Goal: Information Seeking & Learning: Compare options

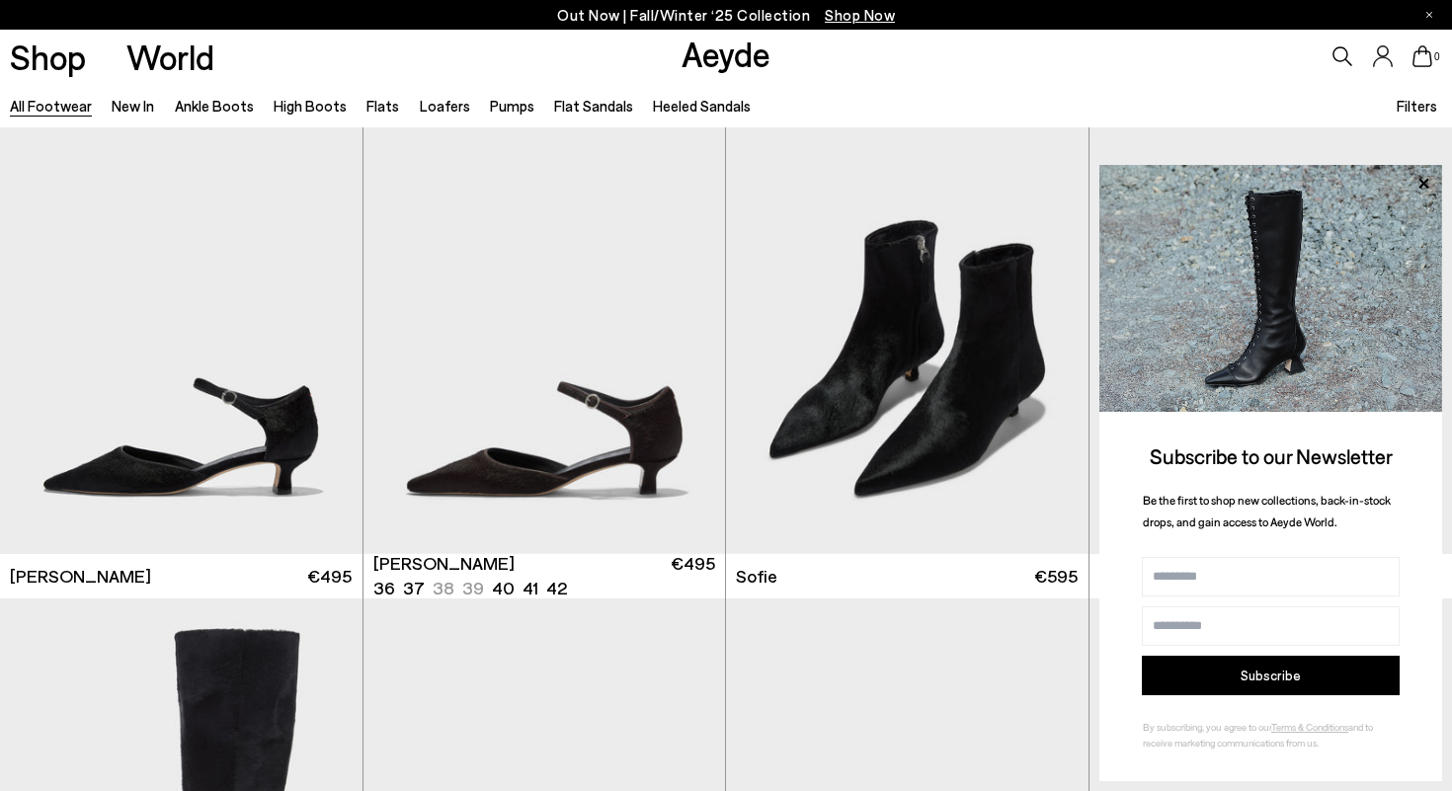
scroll to position [3522, 0]
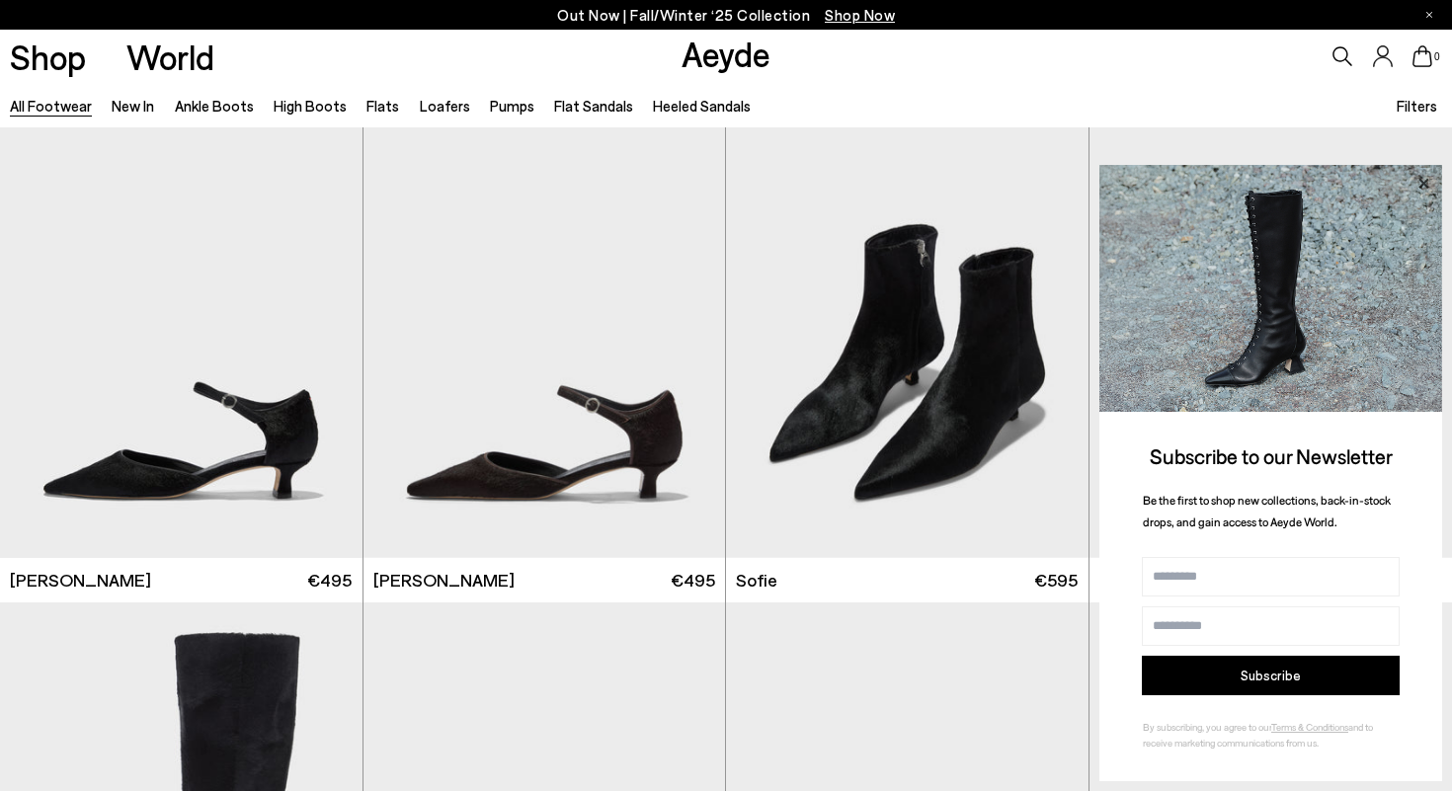
click at [1420, 175] on icon at bounding box center [1423, 184] width 26 height 26
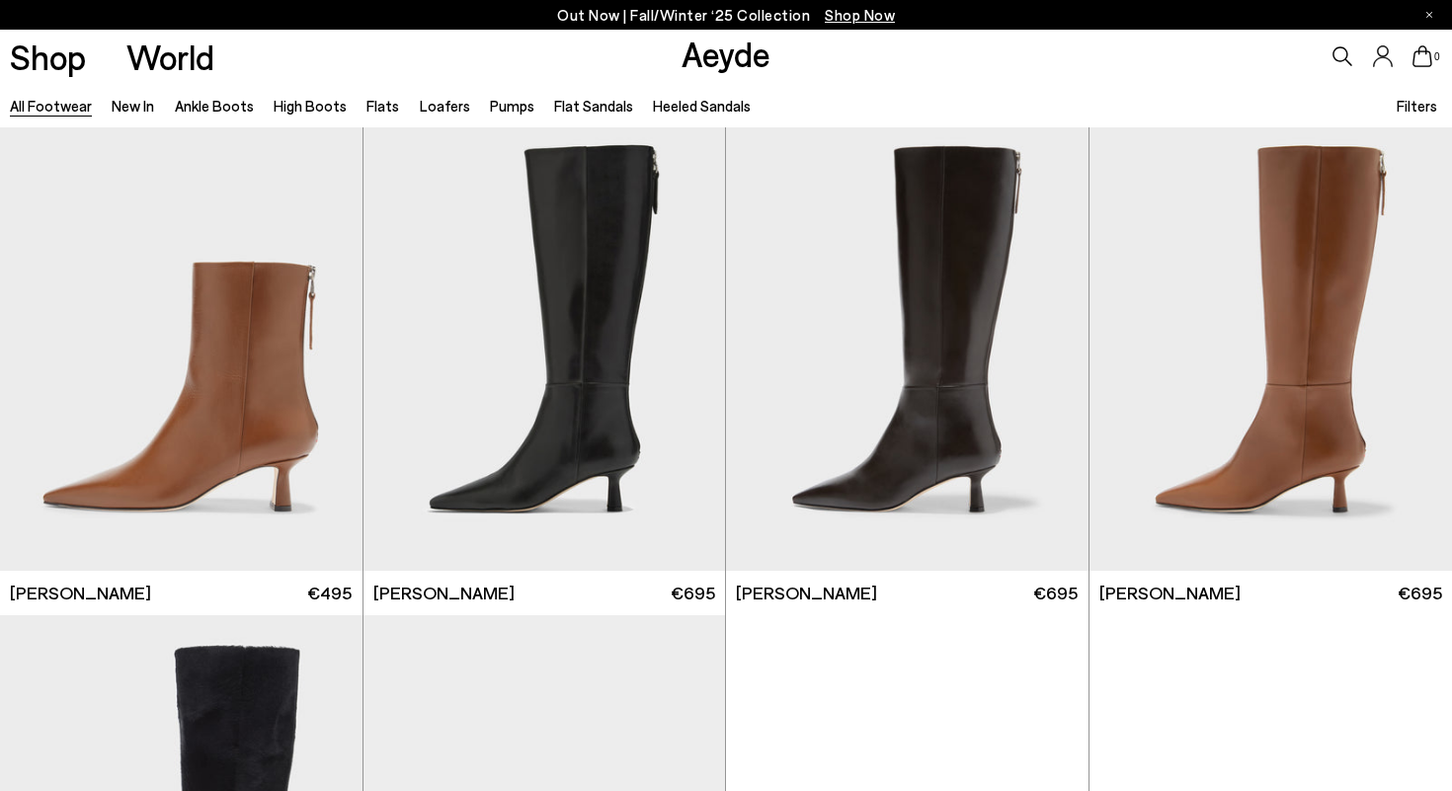
scroll to position [5529, 0]
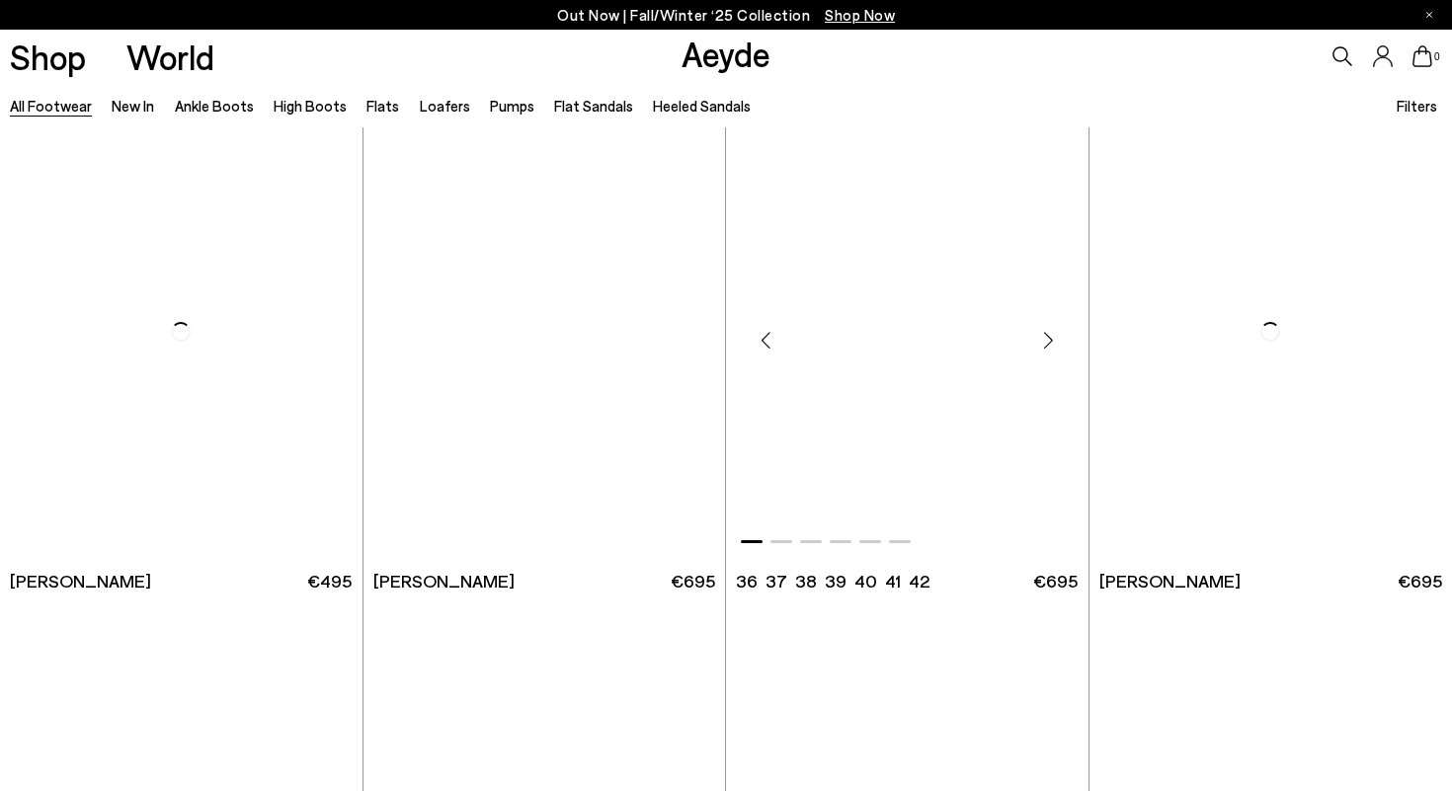
scroll to position [8928, 0]
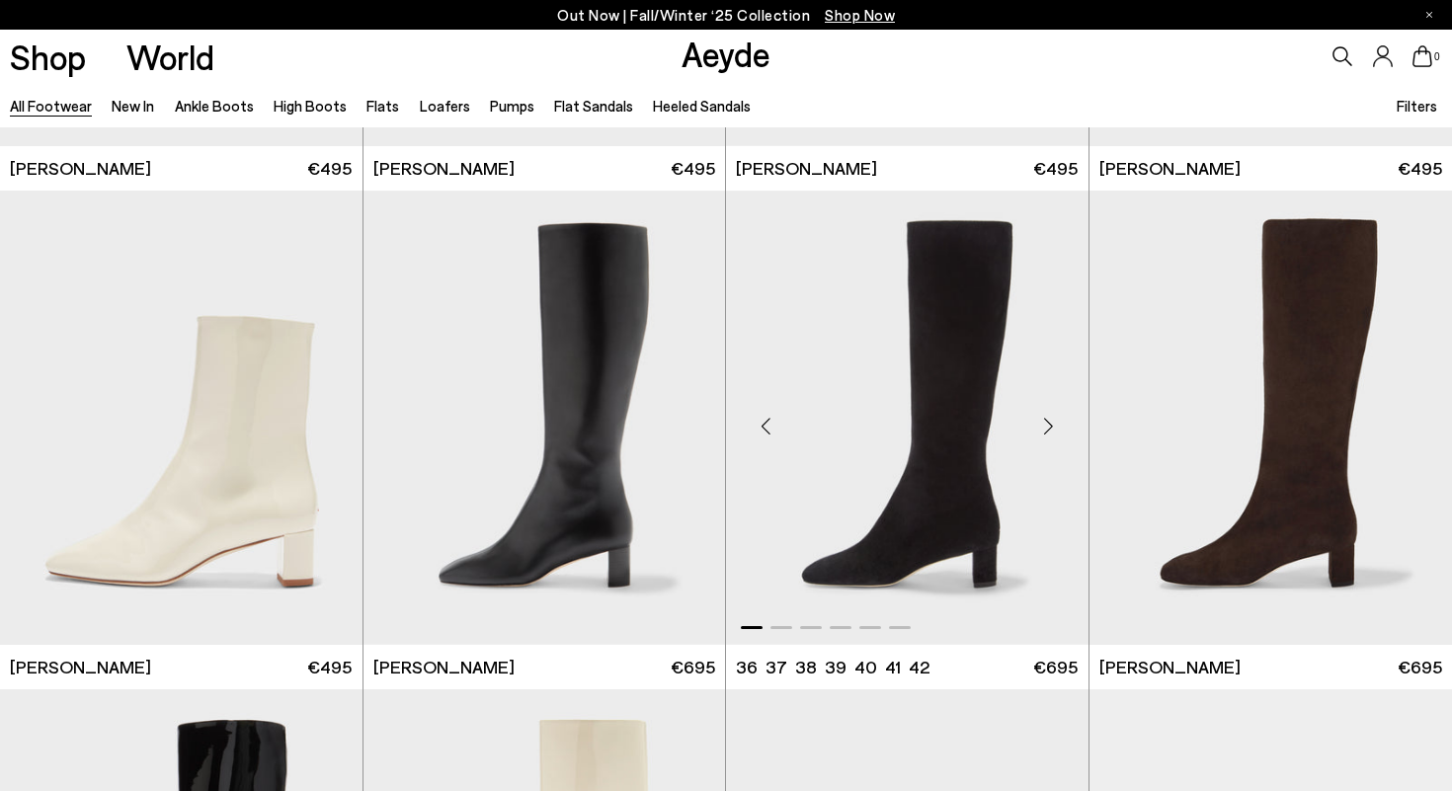
click at [1046, 414] on div "Next slide" at bounding box center [1048, 425] width 59 height 59
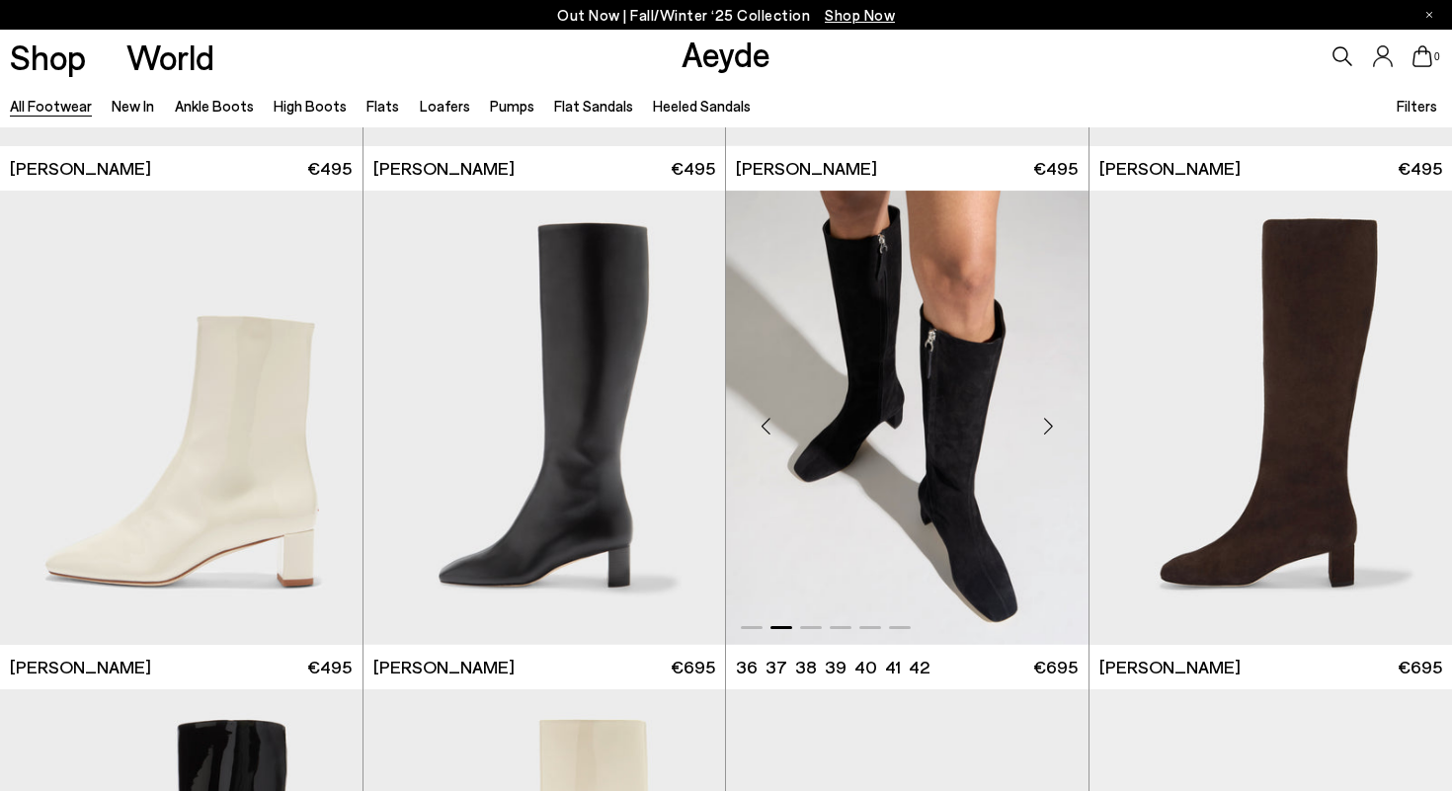
click at [1046, 415] on div "Next slide" at bounding box center [1048, 425] width 59 height 59
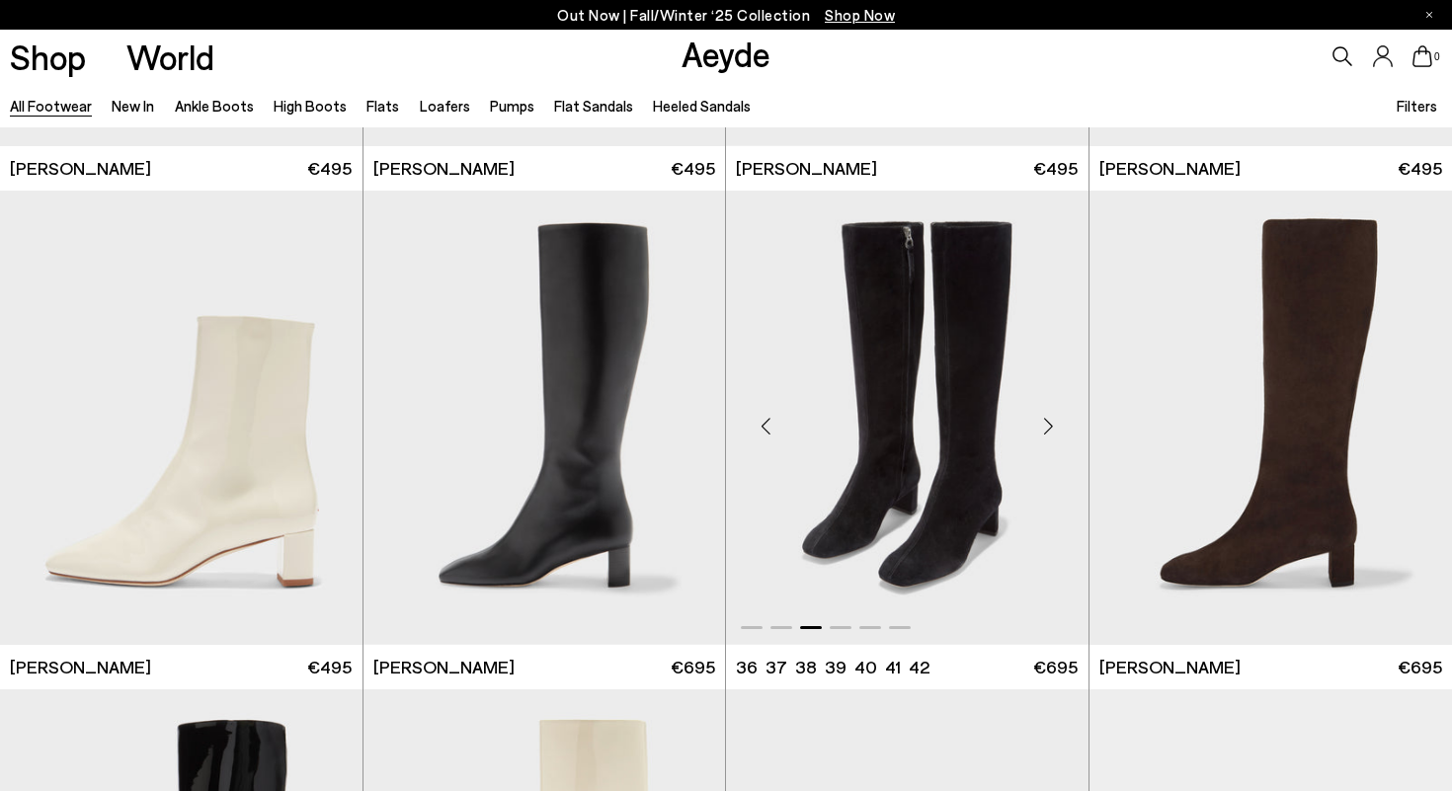
click at [1046, 415] on div "Next slide" at bounding box center [1048, 425] width 59 height 59
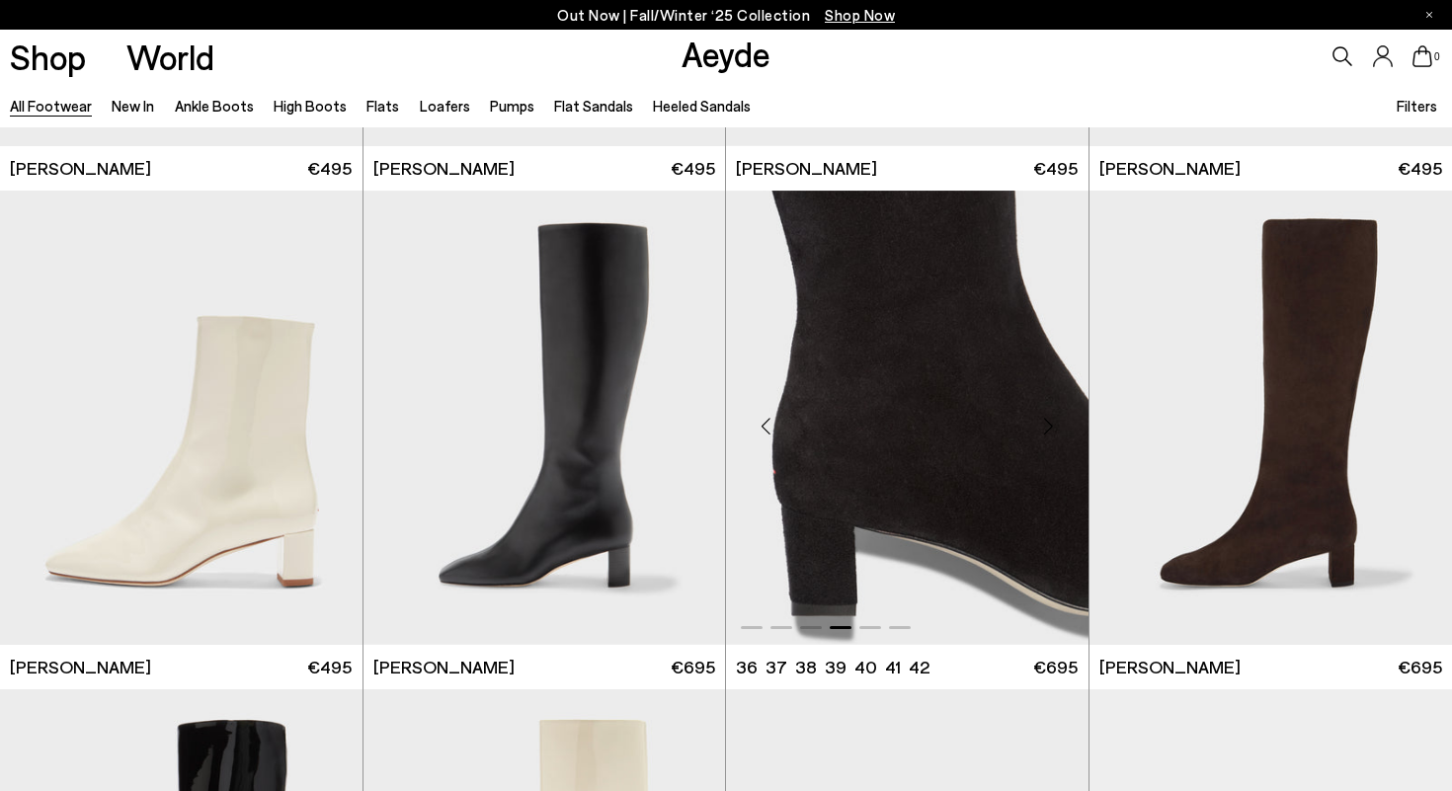
click at [1046, 415] on div "Next slide" at bounding box center [1048, 425] width 59 height 59
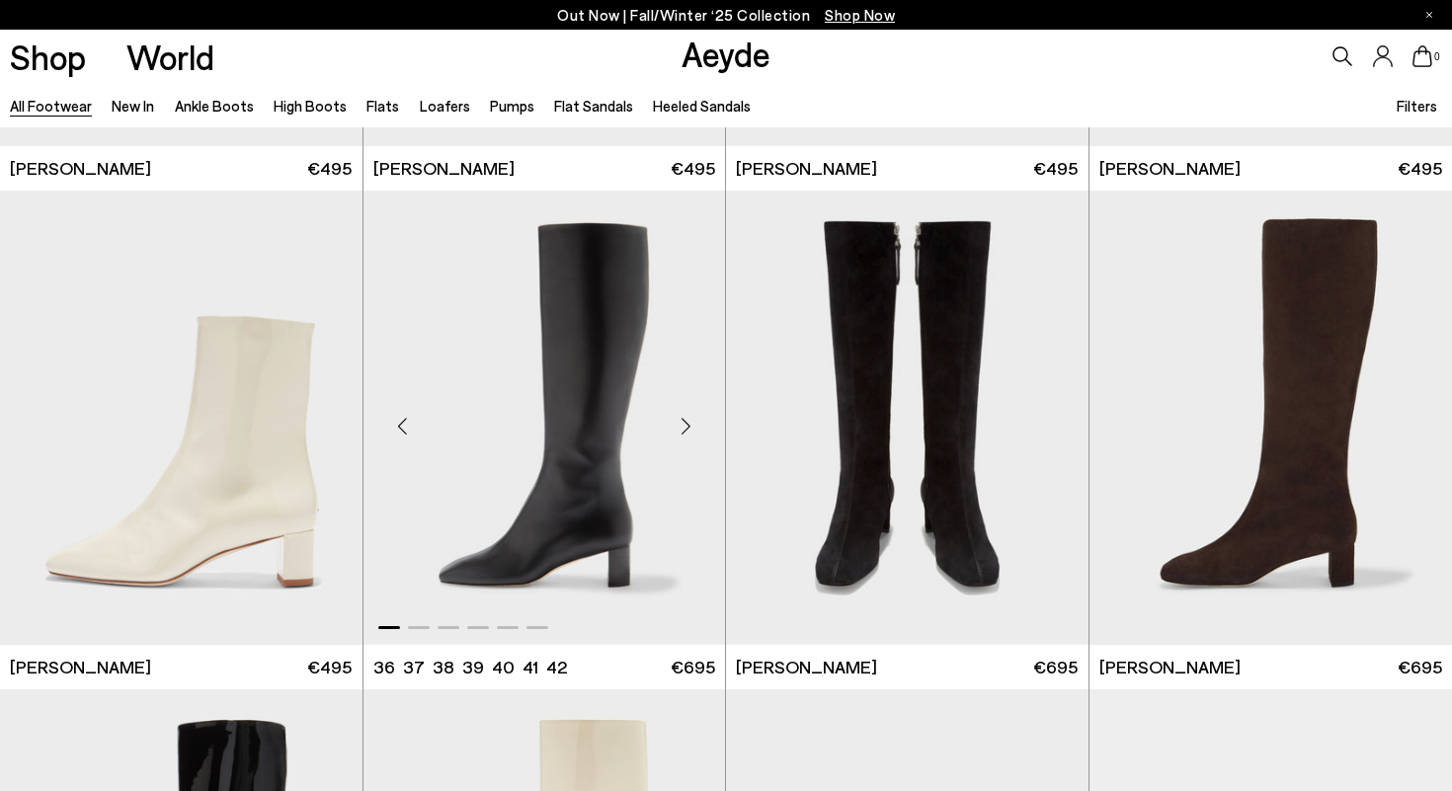
click at [688, 418] on div "Next slide" at bounding box center [685, 425] width 59 height 59
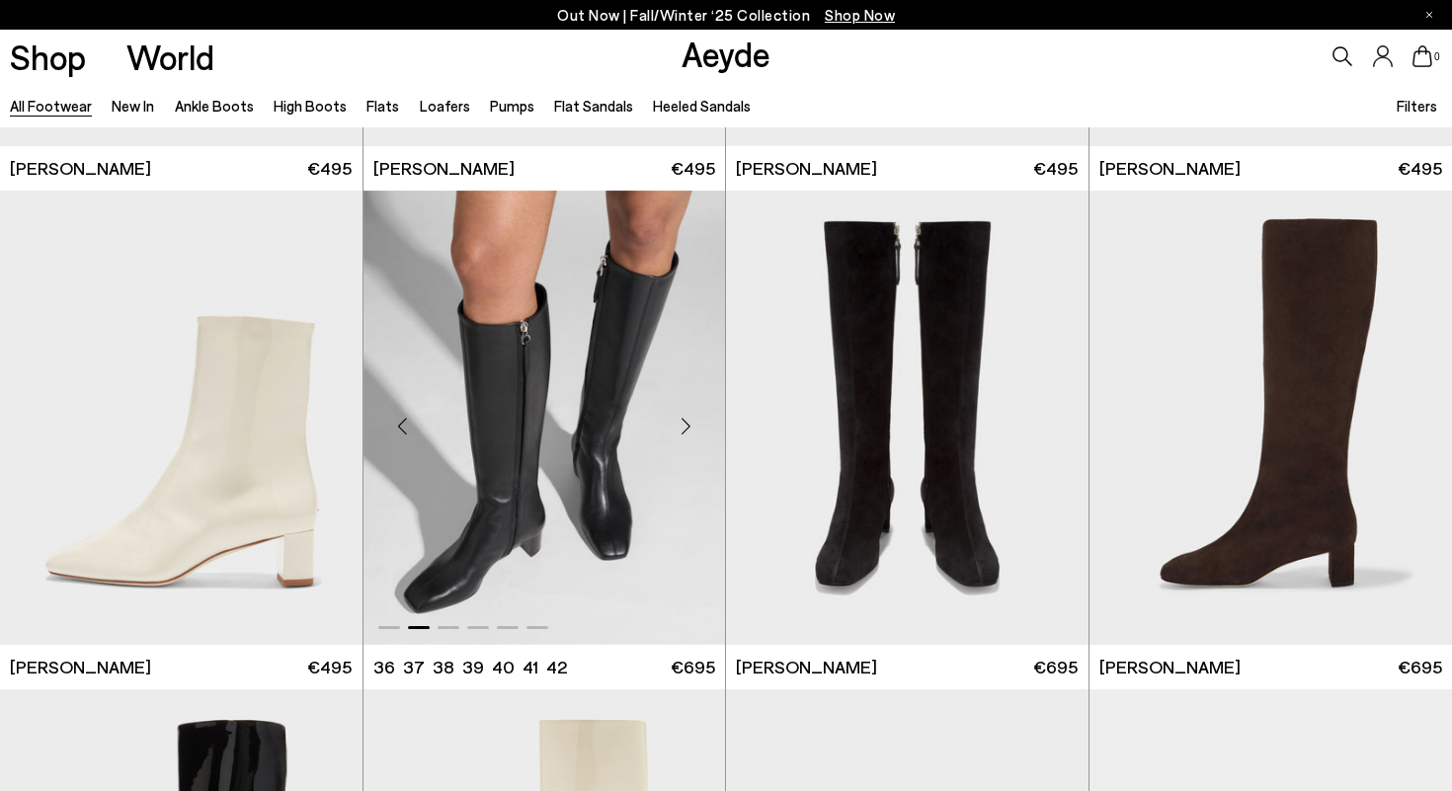
click at [575, 429] on img "2 / 6" at bounding box center [544, 418] width 362 height 455
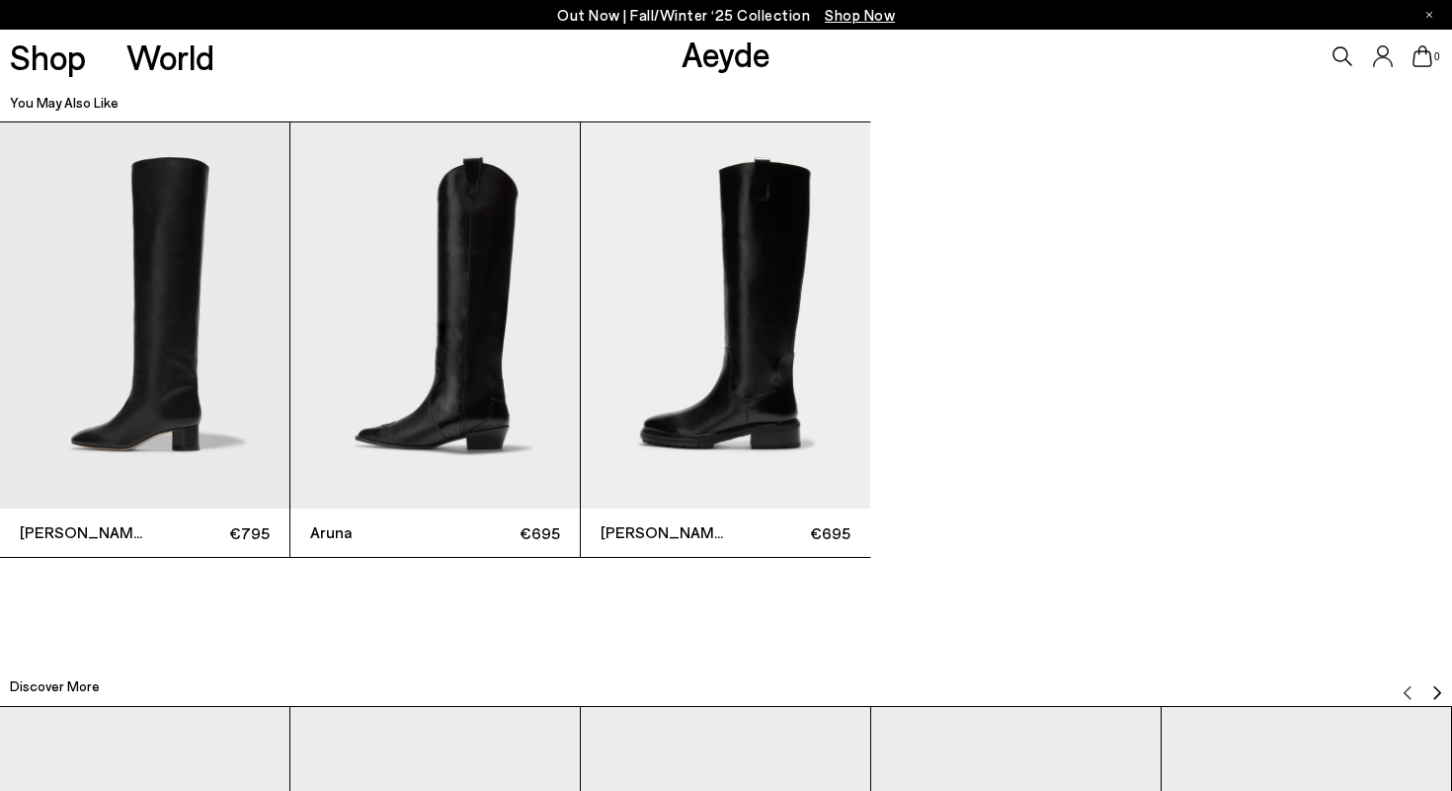
scroll to position [4591, 0]
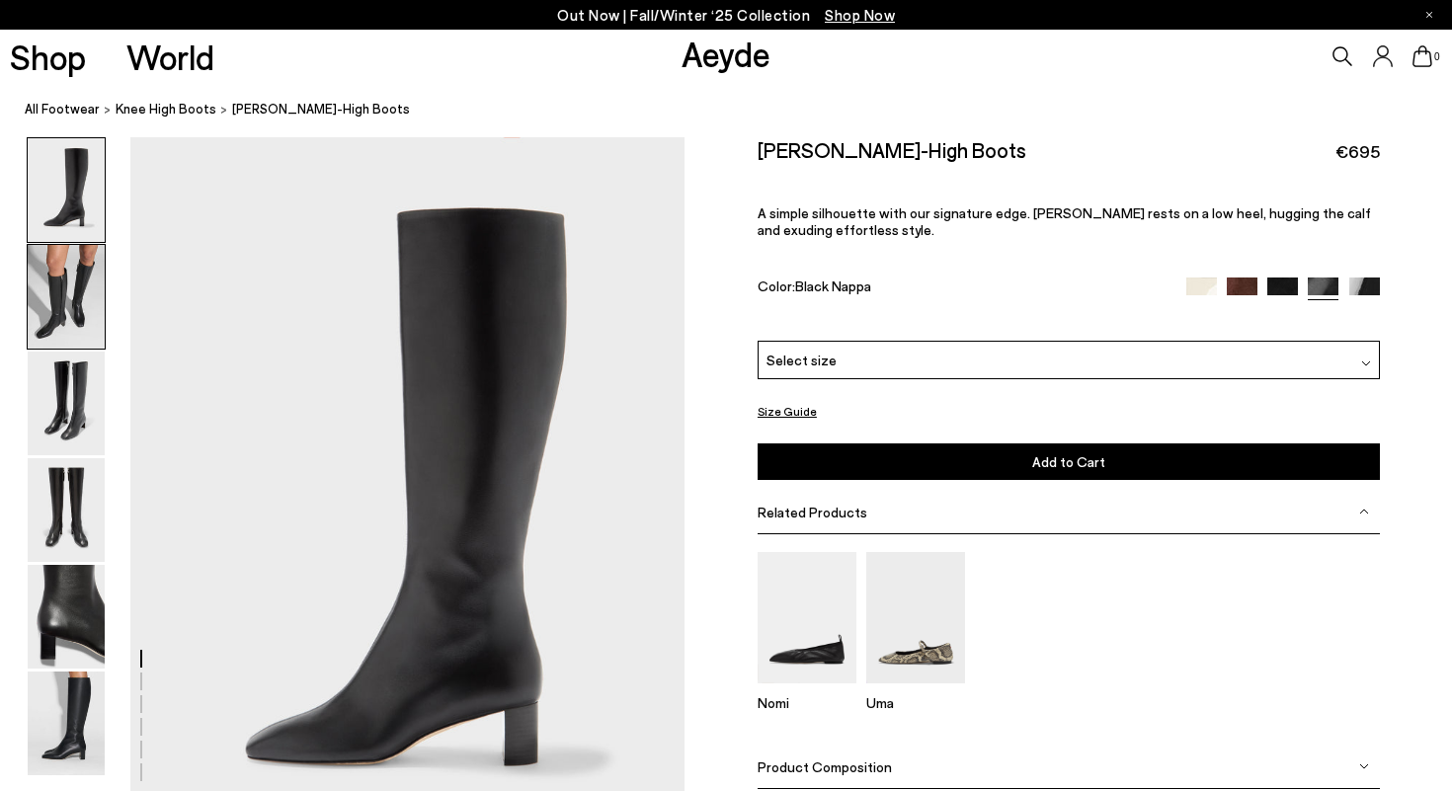
click at [85, 296] on img at bounding box center [66, 297] width 77 height 104
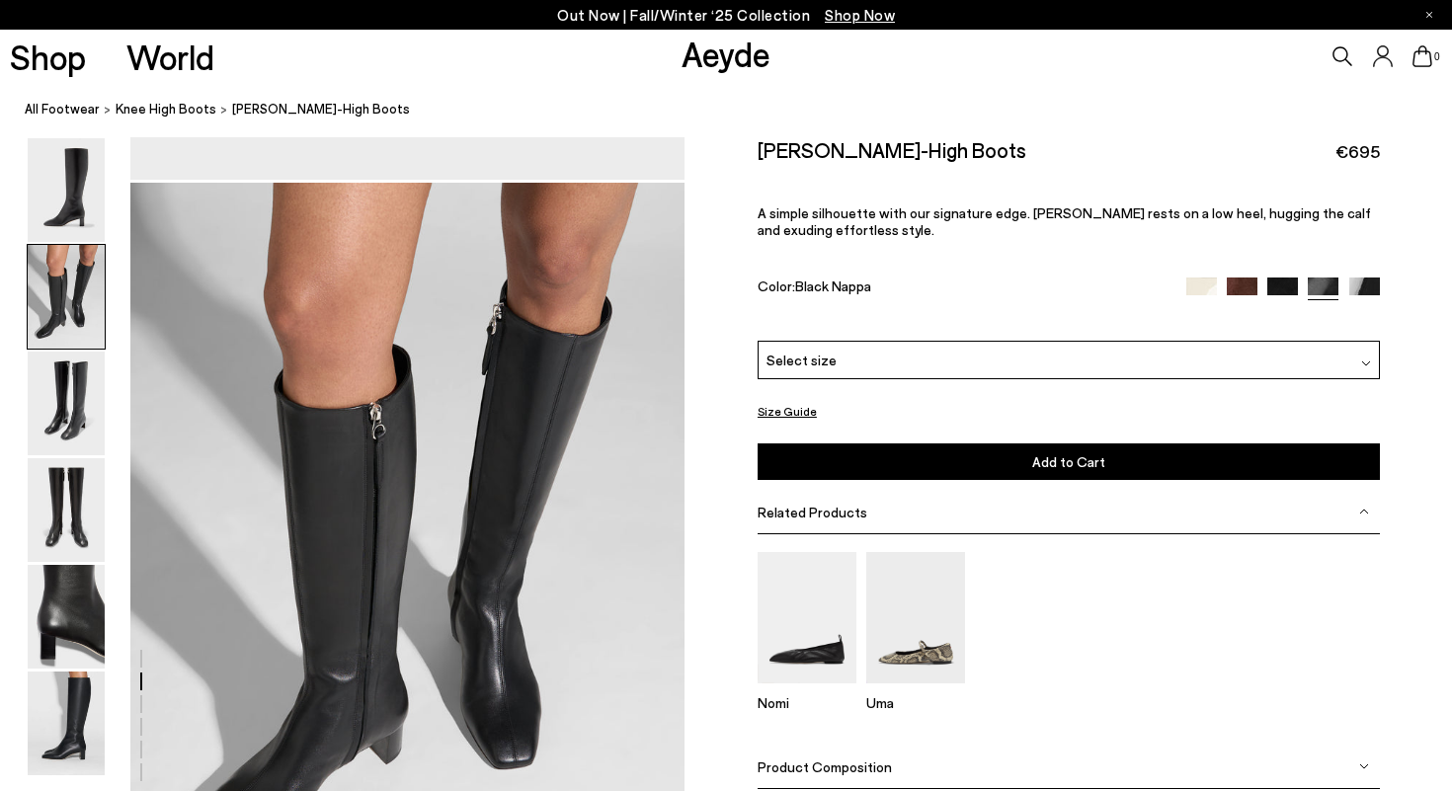
scroll to position [744, 0]
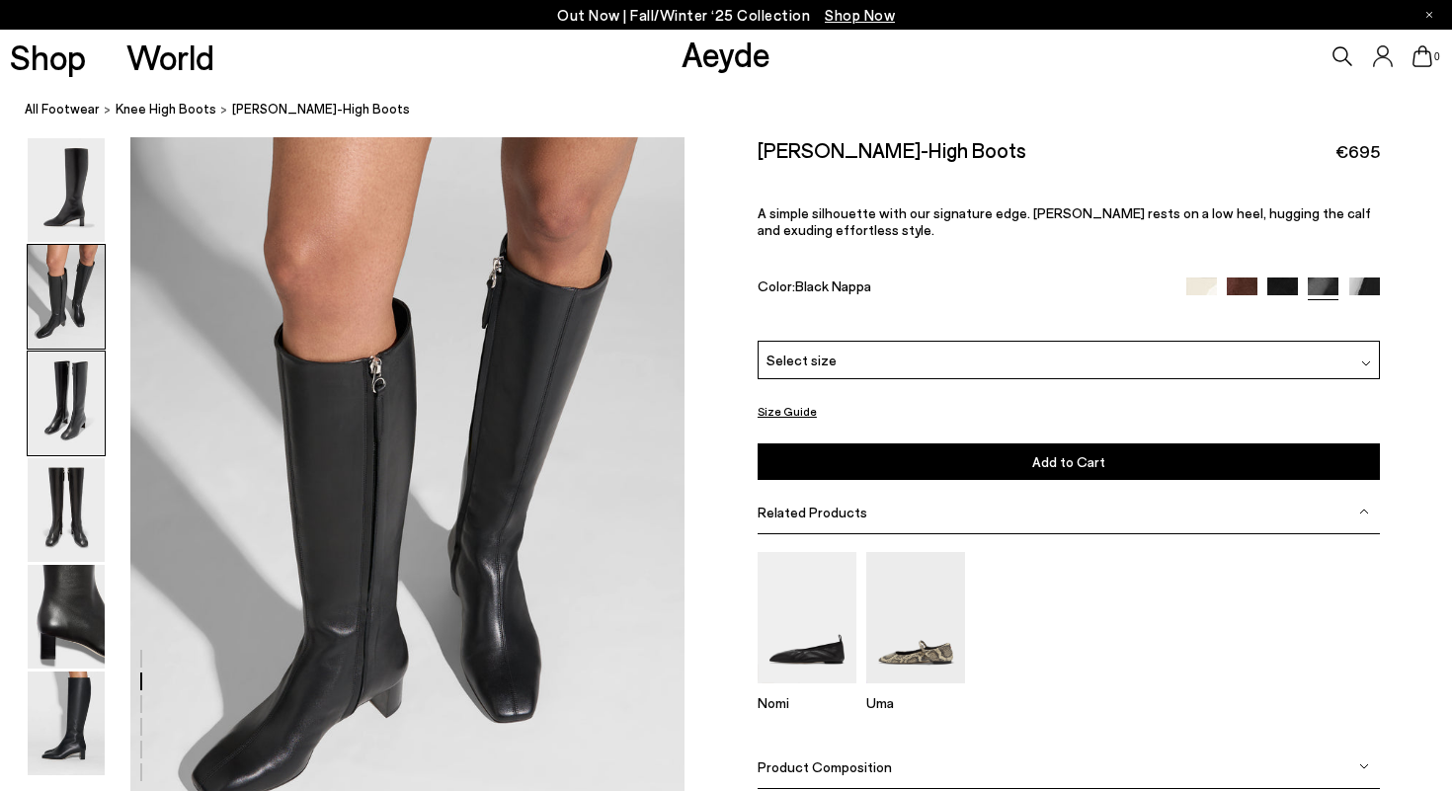
click at [72, 400] on img at bounding box center [66, 404] width 77 height 104
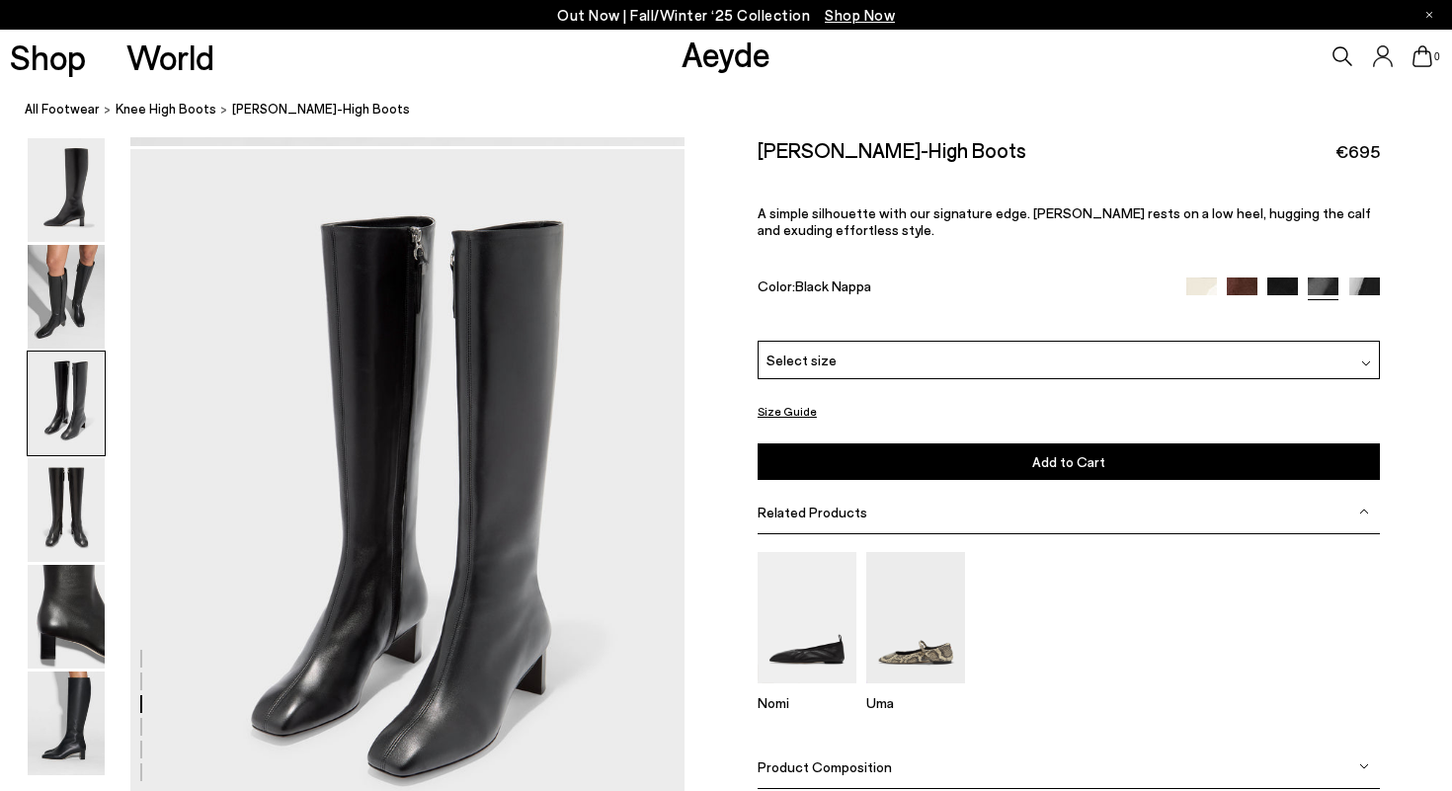
scroll to position [1486, 0]
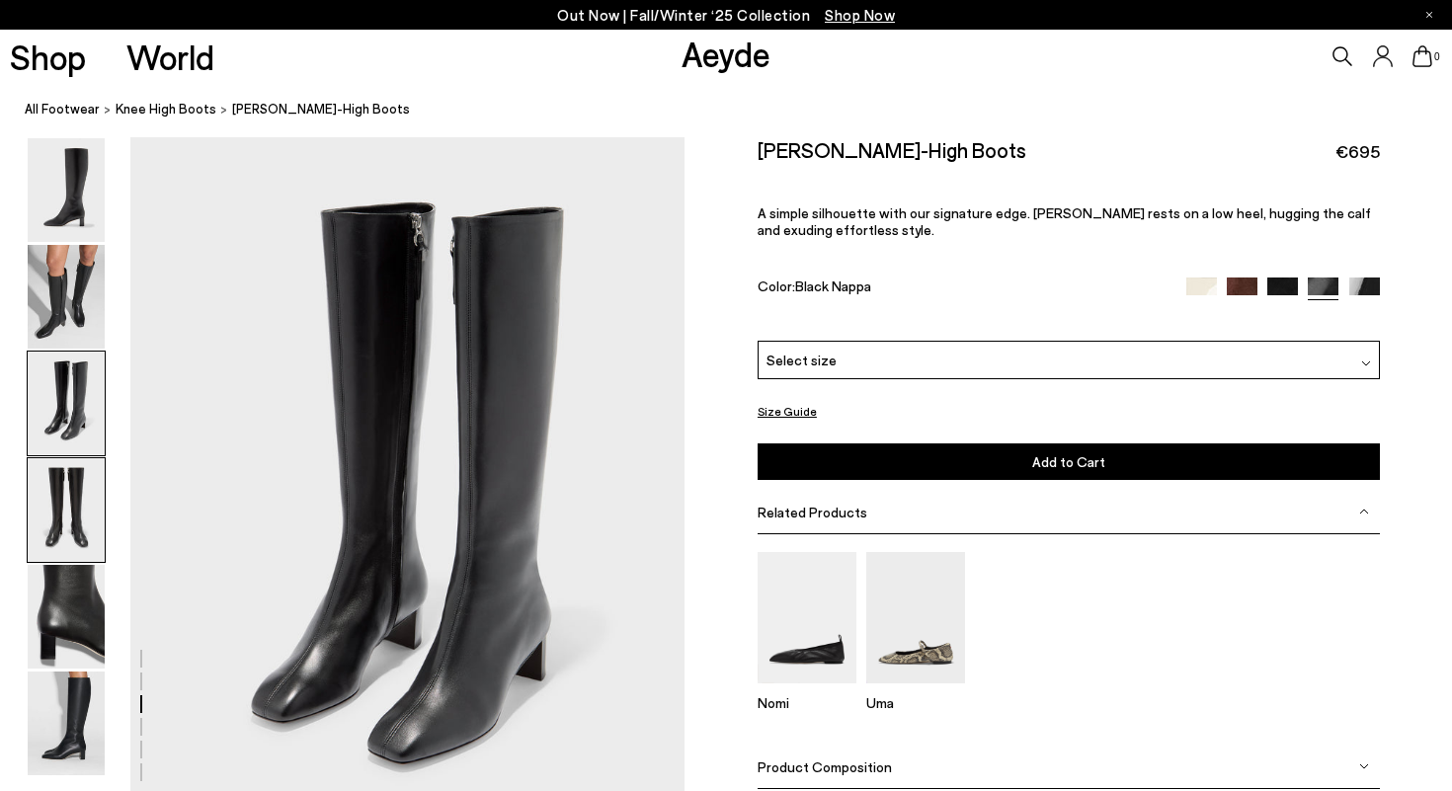
click at [82, 515] on img at bounding box center [66, 510] width 77 height 104
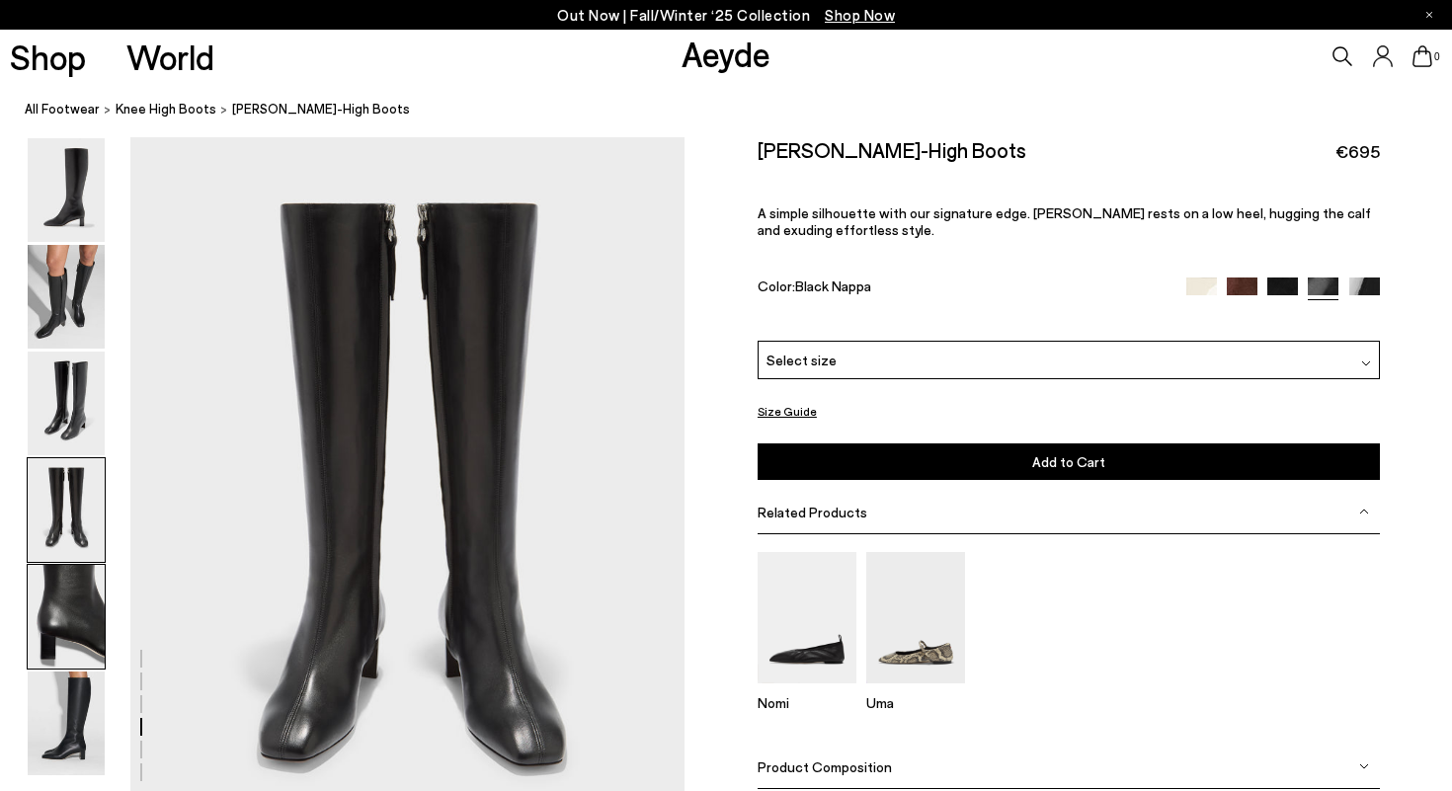
click at [67, 586] on img at bounding box center [66, 617] width 77 height 104
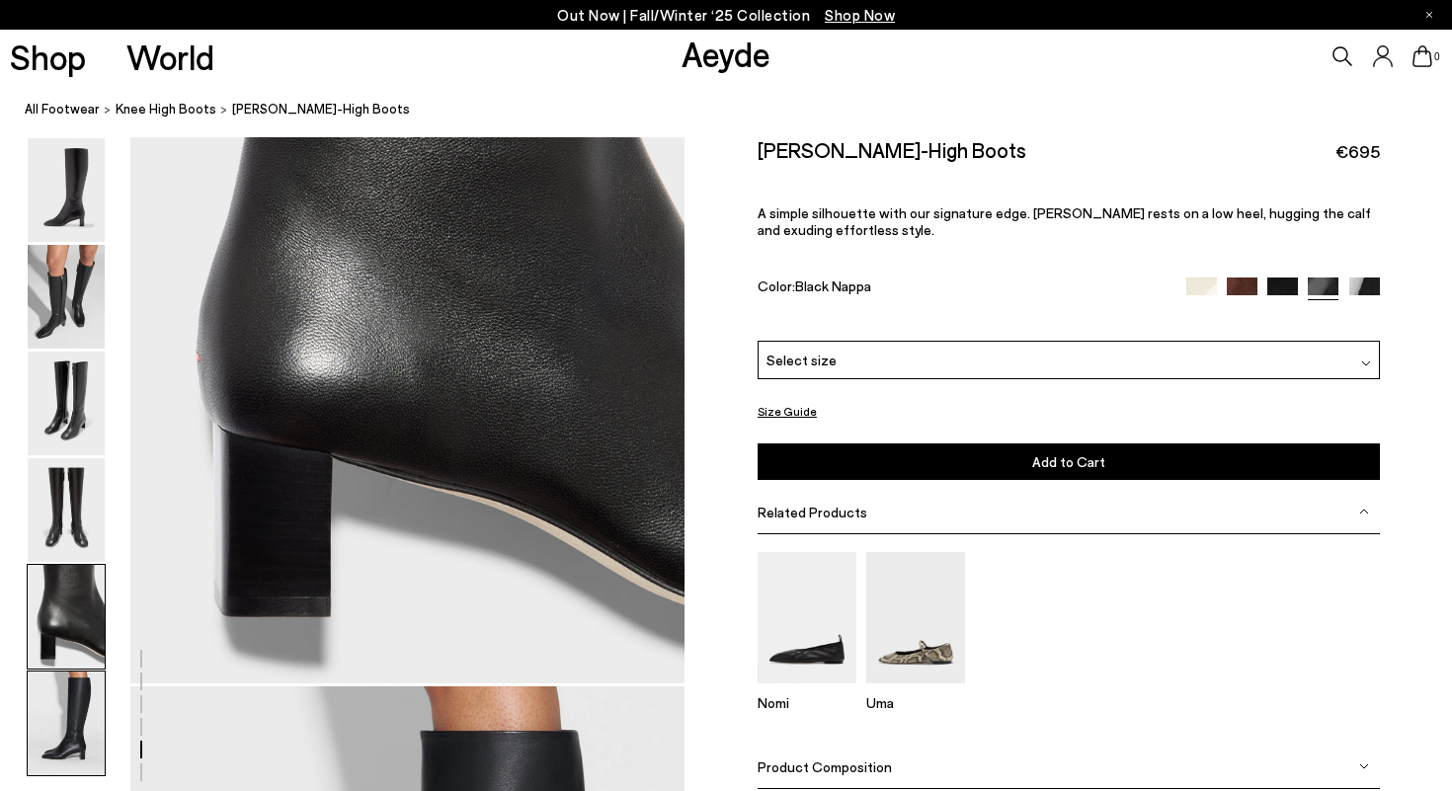
click at [66, 710] on img at bounding box center [66, 724] width 77 height 104
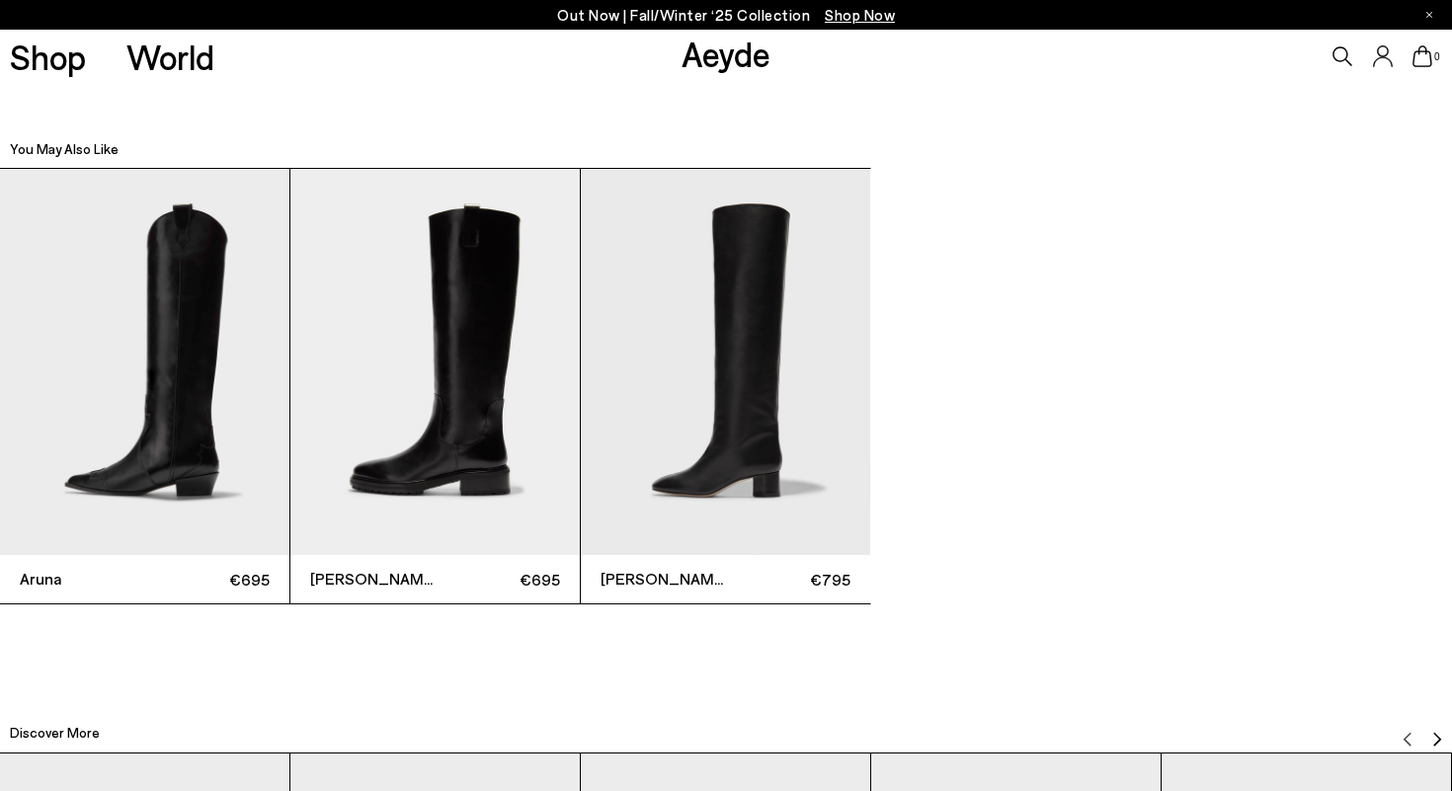
scroll to position [4568, 0]
click at [697, 392] on img "3 / 3" at bounding box center [725, 361] width 289 height 386
click at [732, 398] on img "3 / 3" at bounding box center [725, 361] width 289 height 386
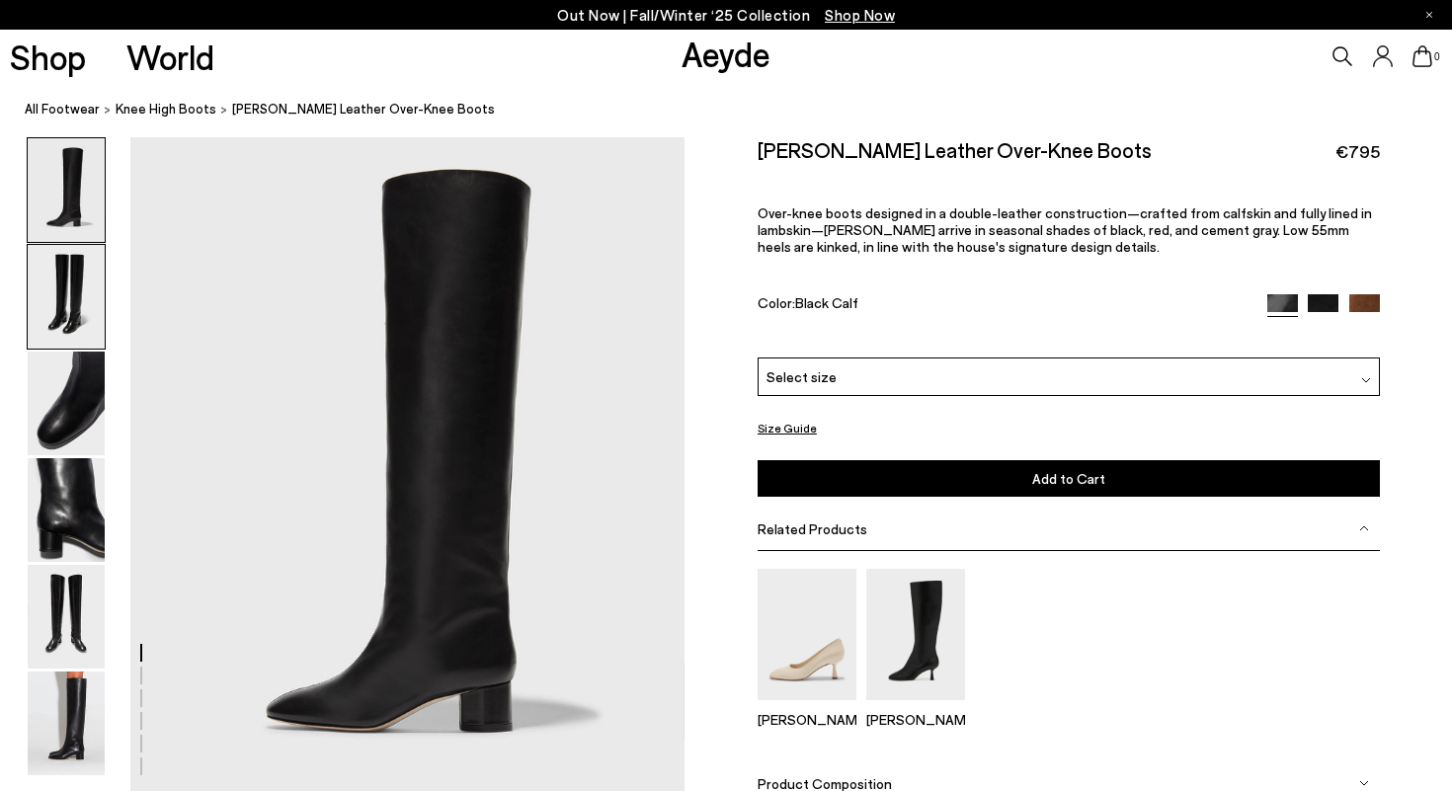
click at [64, 290] on img at bounding box center [66, 297] width 77 height 104
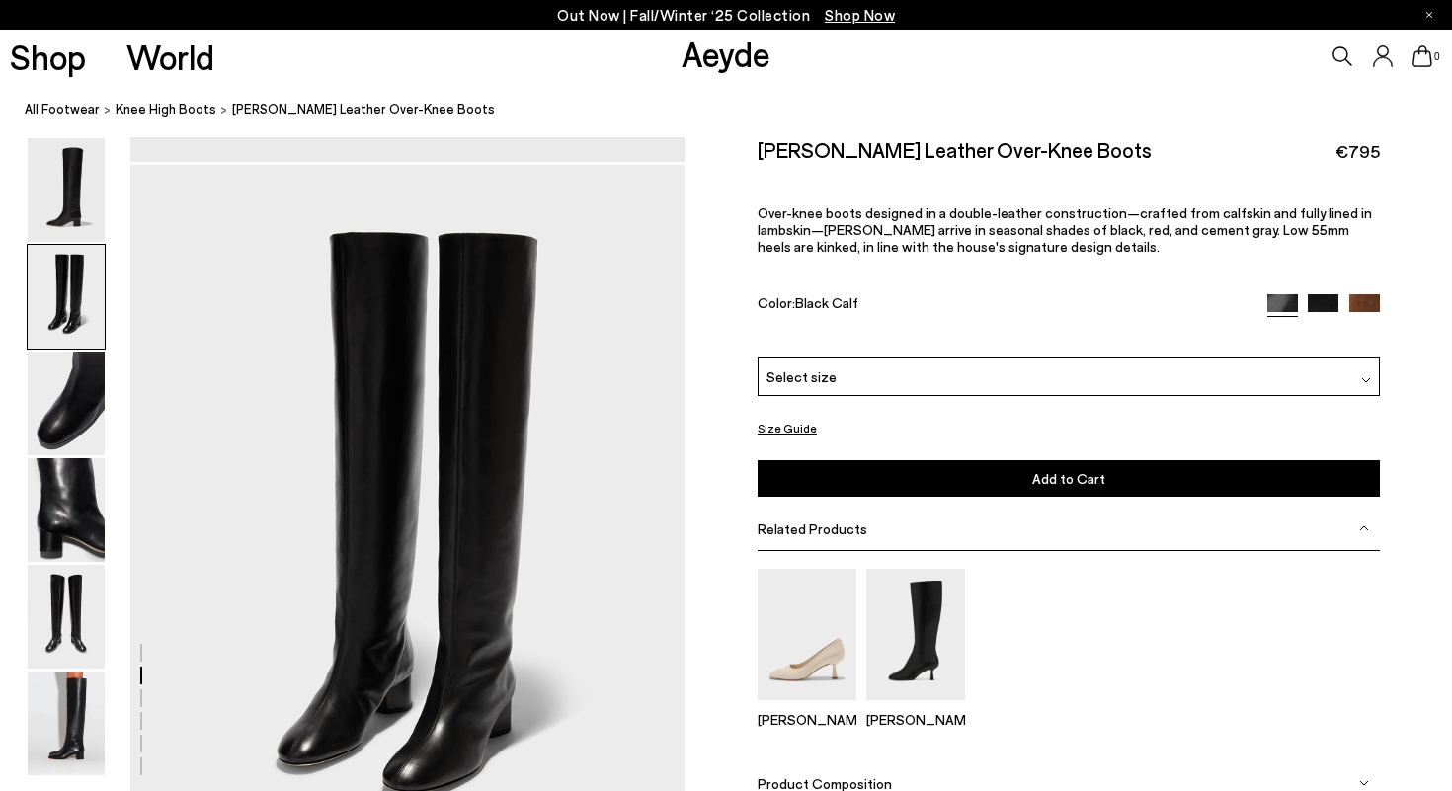
scroll to position [659, 0]
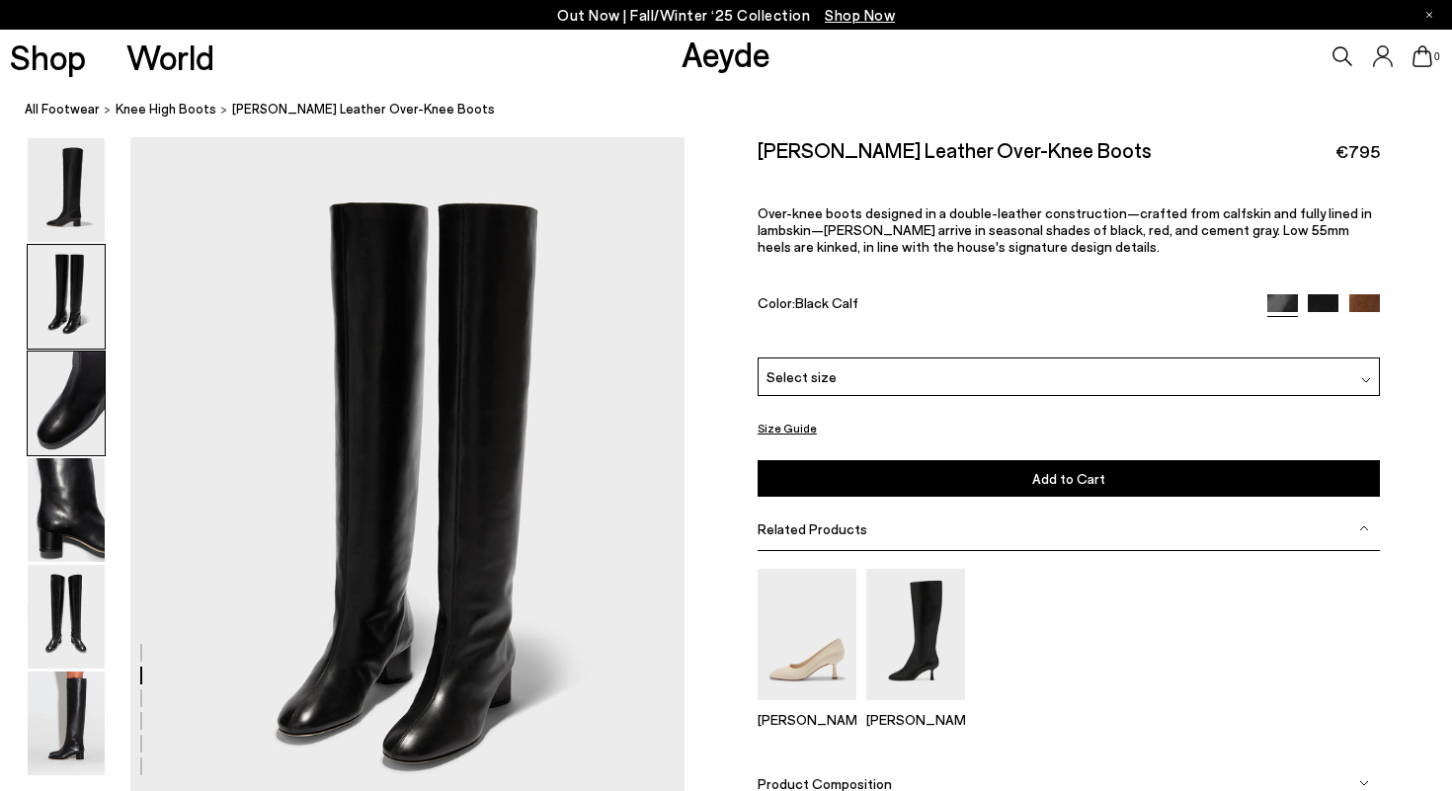
click at [65, 405] on img at bounding box center [66, 404] width 77 height 104
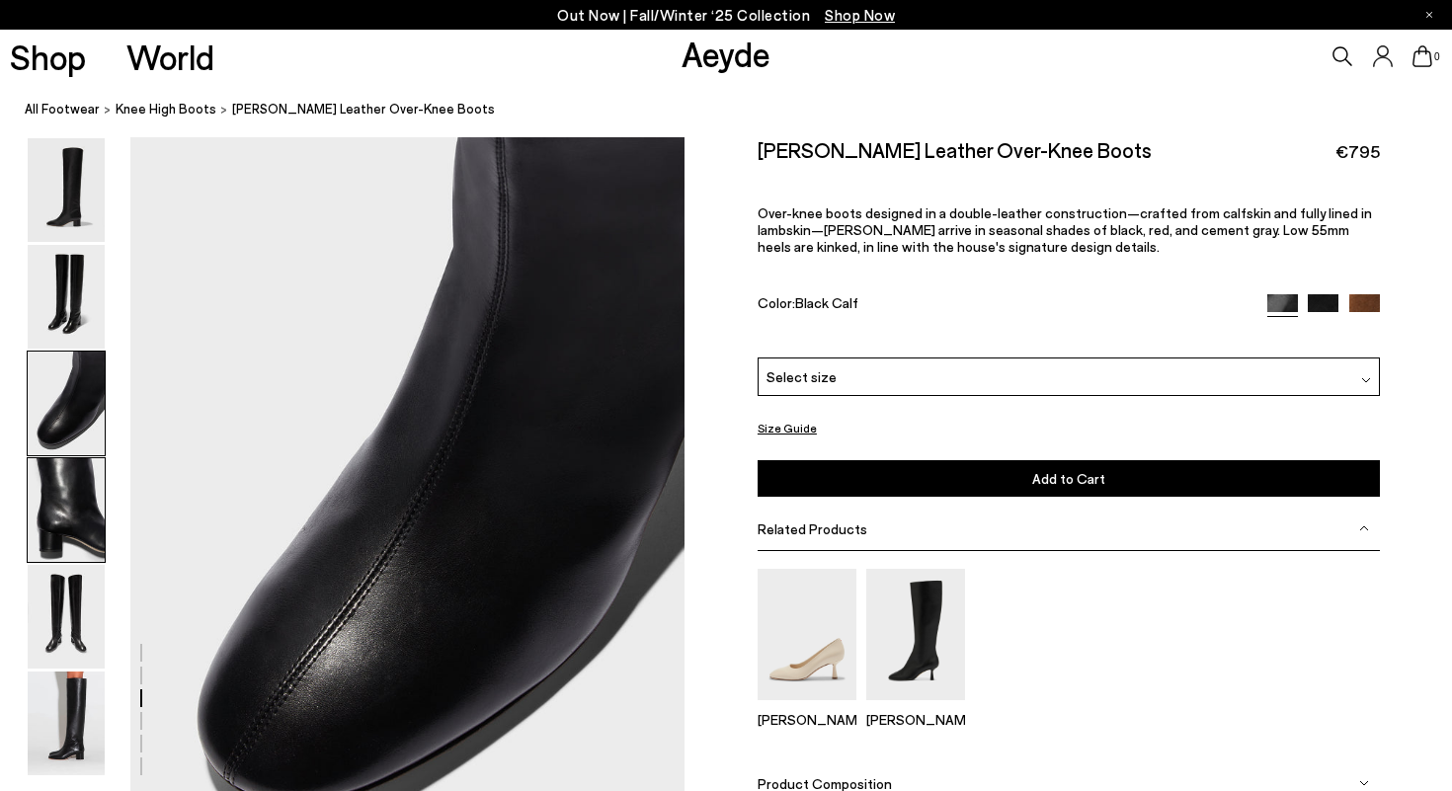
click at [73, 465] on img at bounding box center [66, 510] width 77 height 104
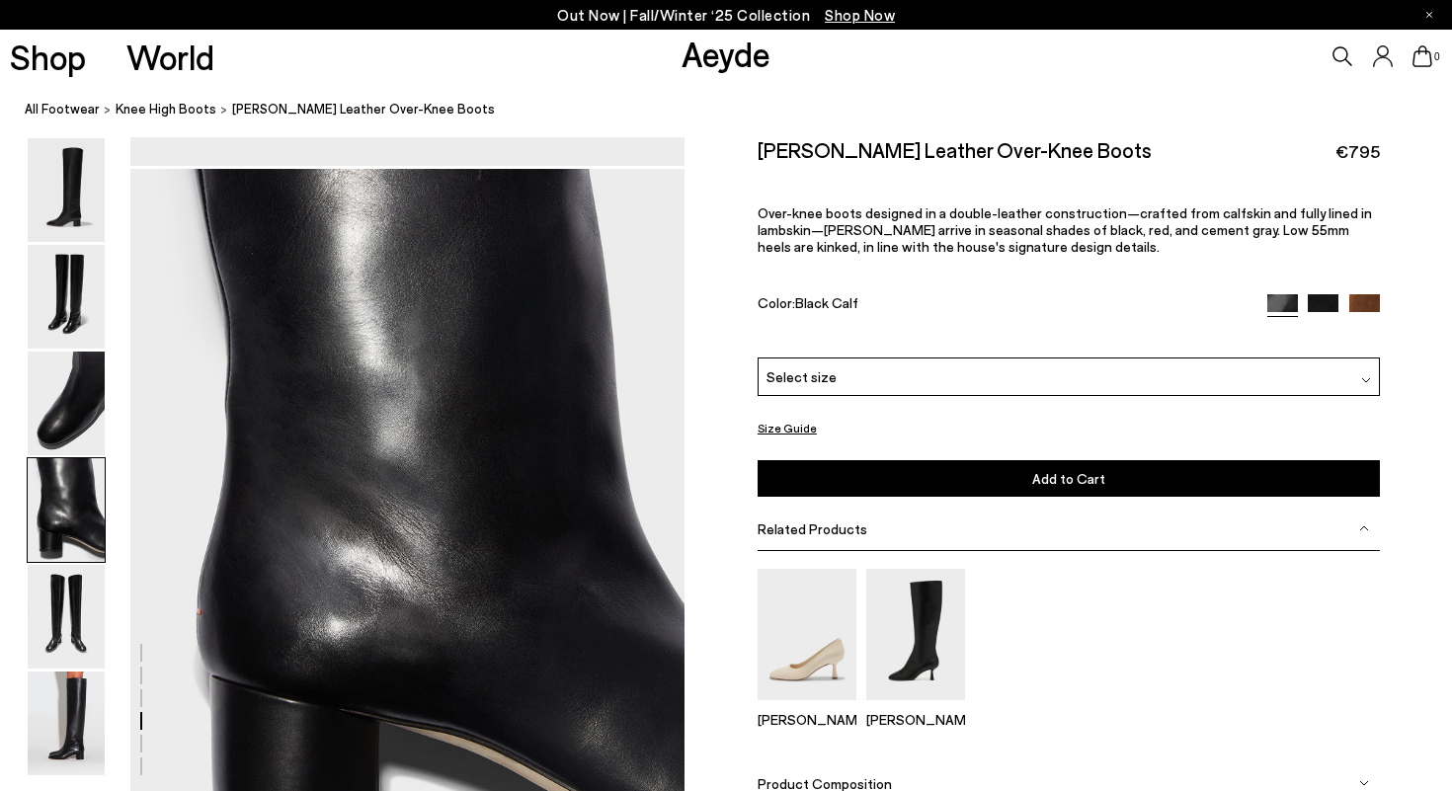
scroll to position [2143, 0]
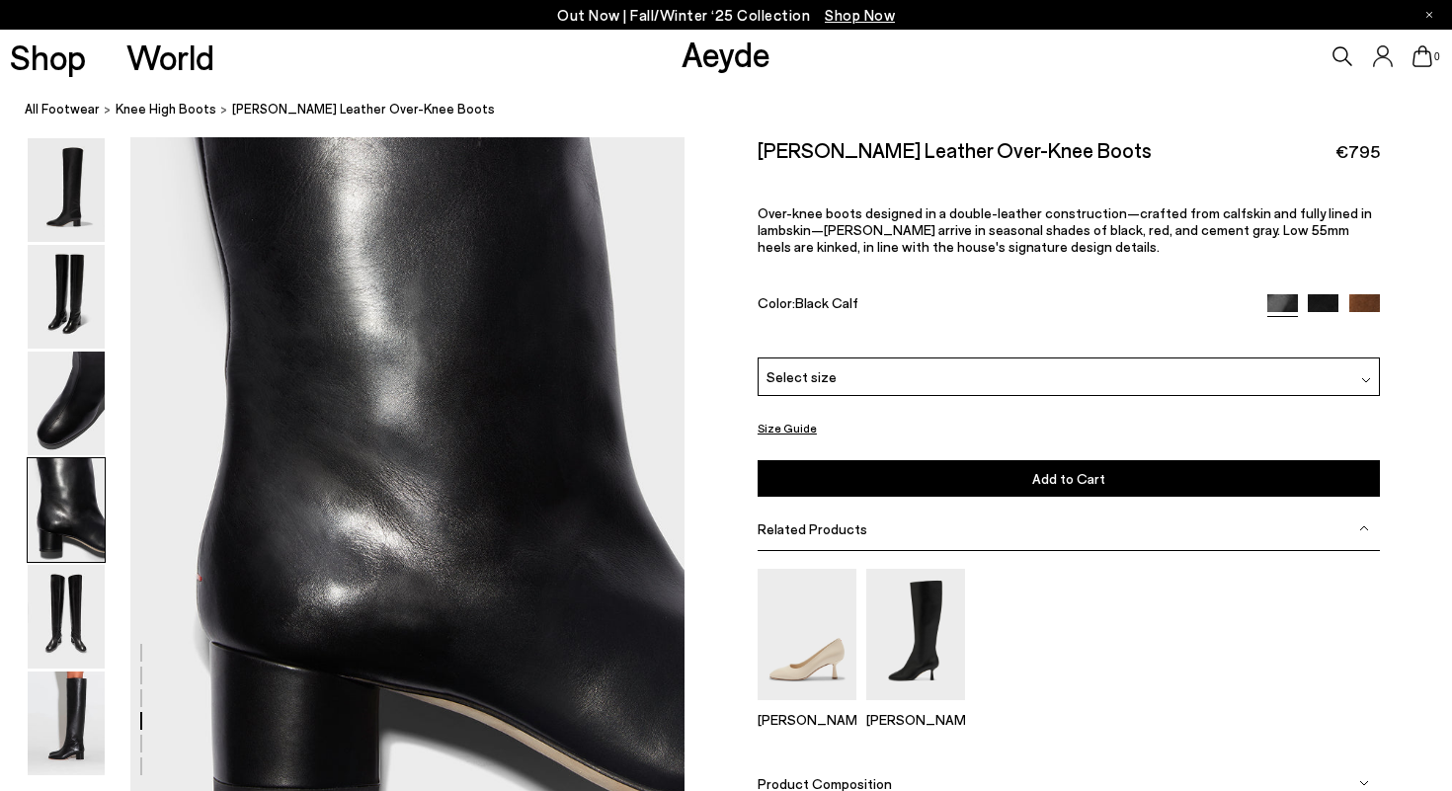
click at [73, 559] on img at bounding box center [66, 510] width 77 height 104
